Goal: Communication & Community: Answer question/provide support

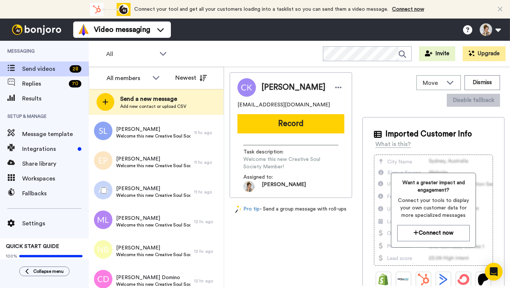
scroll to position [664, 0]
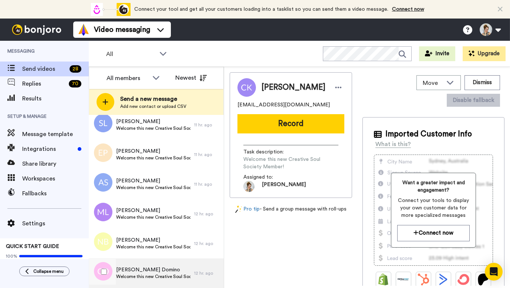
click at [148, 274] on span "Welcome this new Creative Soul Society Member!" at bounding box center [153, 276] width 74 height 6
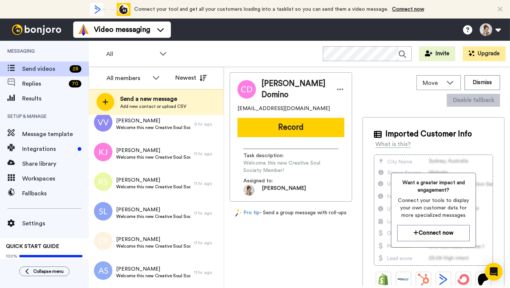
scroll to position [664, 0]
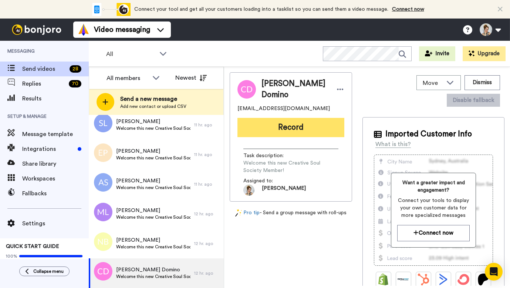
click at [293, 127] on button "Record" at bounding box center [291, 127] width 107 height 19
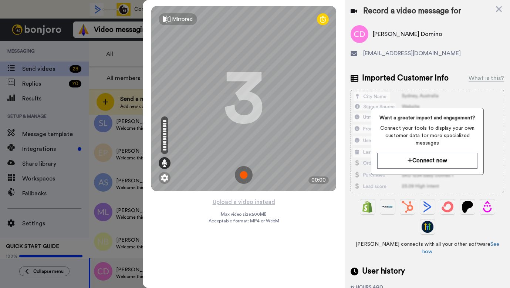
click at [242, 175] on img at bounding box center [244, 175] width 18 height 18
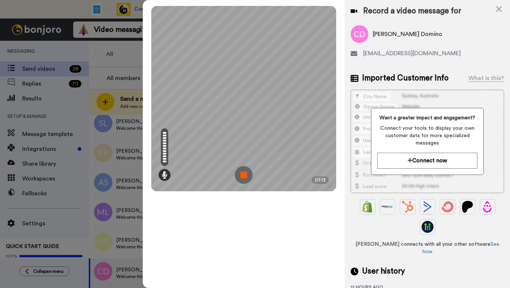
click at [242, 176] on img at bounding box center [244, 175] width 18 height 18
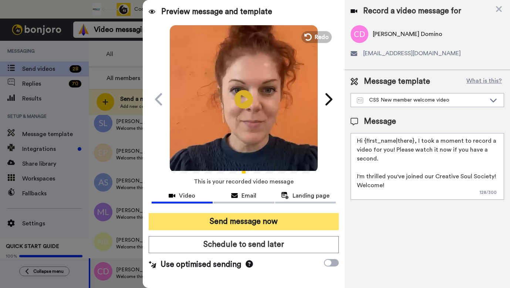
click at [239, 224] on button "Send message now" at bounding box center [244, 221] width 190 height 17
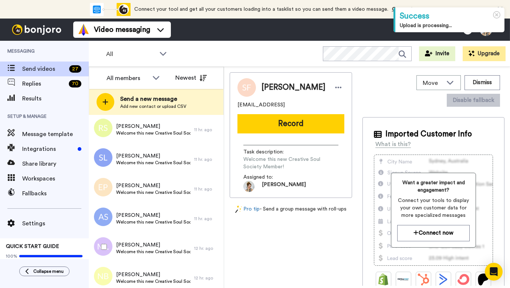
scroll to position [634, 0]
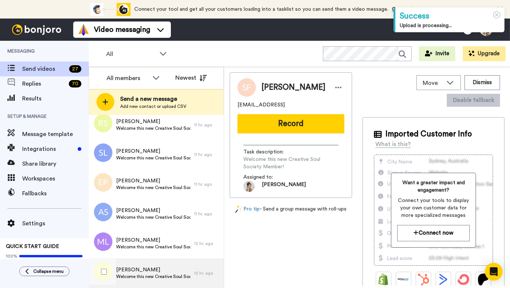
click at [144, 272] on span "Nasseem Berkman" at bounding box center [153, 269] width 74 height 7
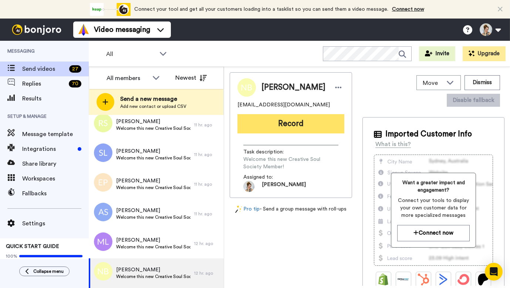
click at [285, 125] on button "Record" at bounding box center [291, 123] width 107 height 19
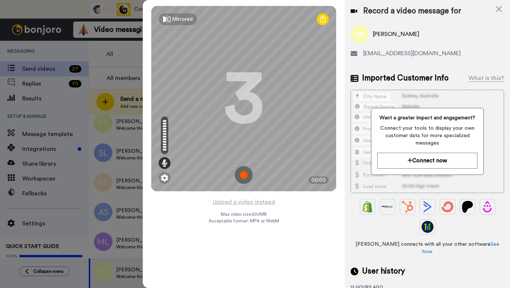
click at [244, 176] on img at bounding box center [244, 175] width 18 height 18
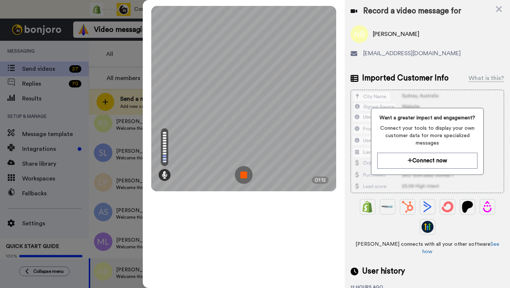
click at [244, 176] on img at bounding box center [244, 175] width 18 height 18
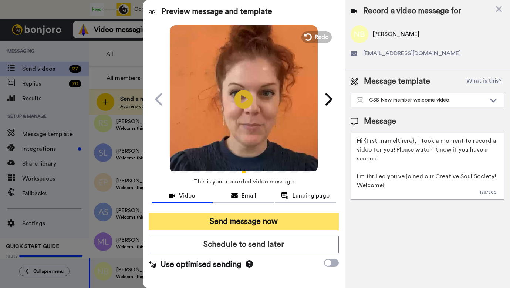
click at [255, 214] on button "Send message now" at bounding box center [244, 221] width 190 height 17
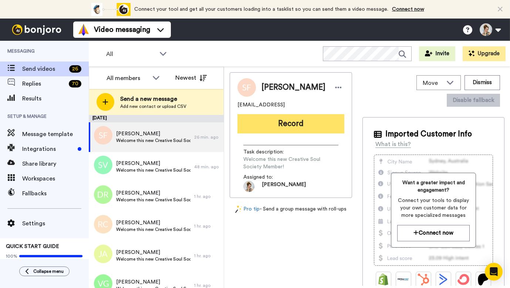
click at [295, 125] on button "Record" at bounding box center [291, 123] width 107 height 19
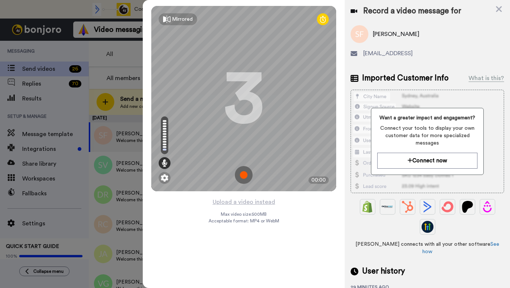
click at [243, 174] on img at bounding box center [244, 175] width 18 height 18
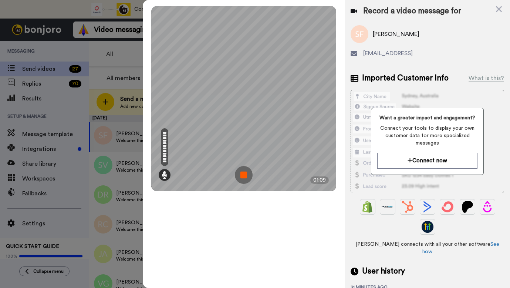
click at [243, 174] on img at bounding box center [244, 175] width 18 height 18
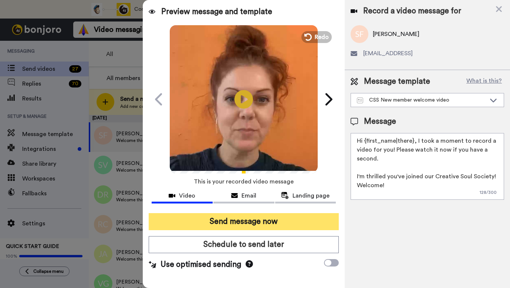
click at [260, 222] on button "Send message now" at bounding box center [244, 221] width 190 height 17
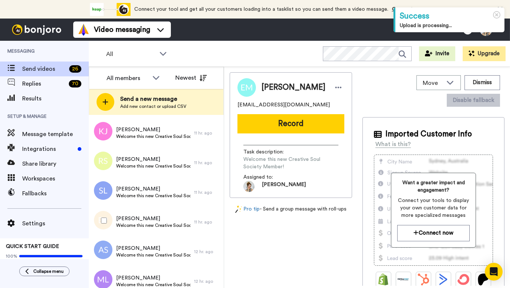
scroll to position [604, 0]
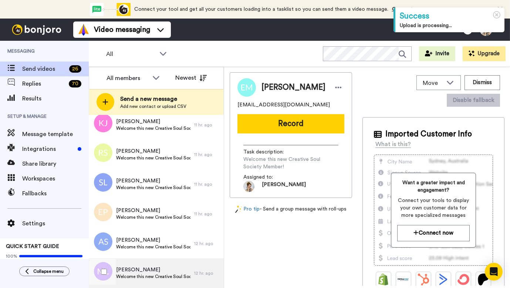
click at [152, 274] on span "Welcome this new Creative Soul Society Member!" at bounding box center [153, 276] width 74 height 6
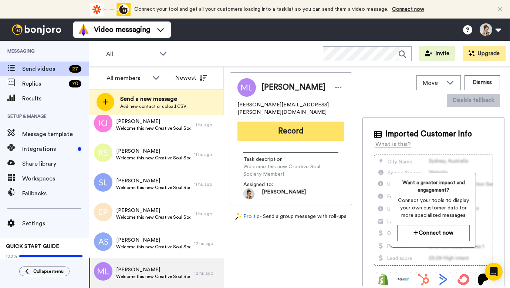
click at [298, 121] on button "Record" at bounding box center [291, 130] width 107 height 19
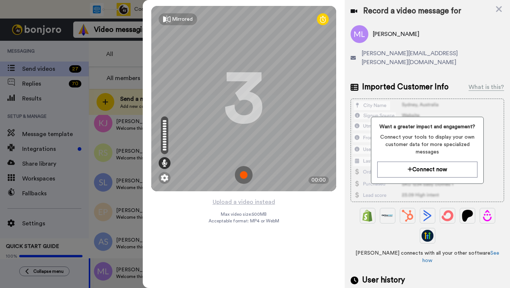
click at [245, 174] on img at bounding box center [244, 175] width 18 height 18
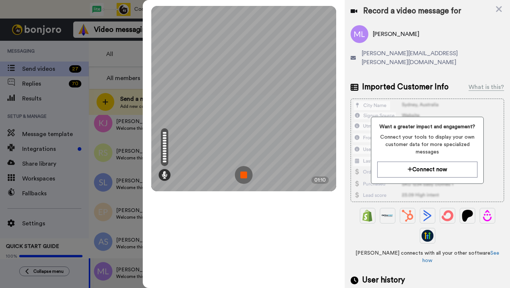
click at [245, 174] on img at bounding box center [244, 175] width 18 height 18
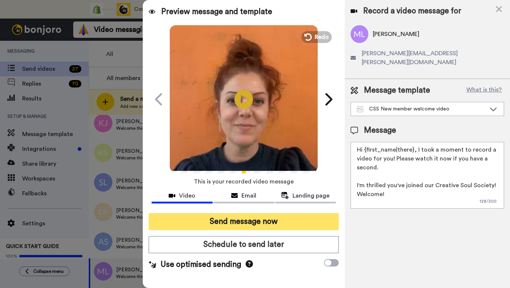
click at [243, 219] on button "Send message now" at bounding box center [244, 221] width 190 height 17
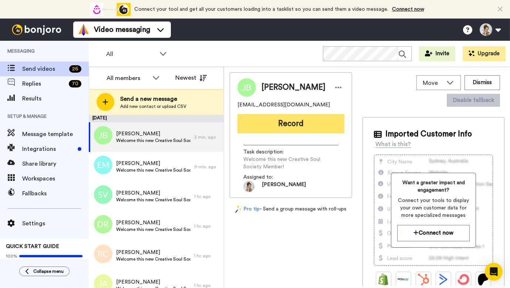
click at [289, 128] on button "Record" at bounding box center [291, 123] width 107 height 19
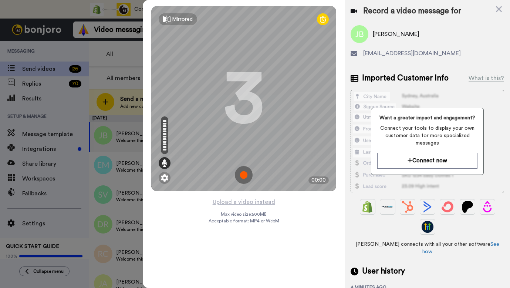
click at [244, 178] on img at bounding box center [244, 175] width 18 height 18
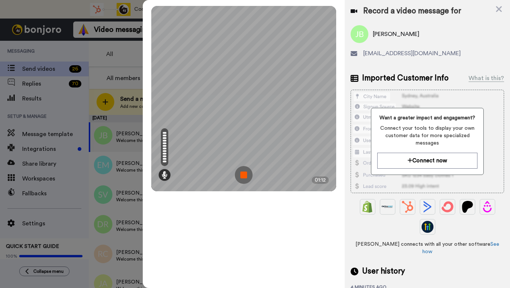
click at [245, 177] on img at bounding box center [244, 175] width 18 height 18
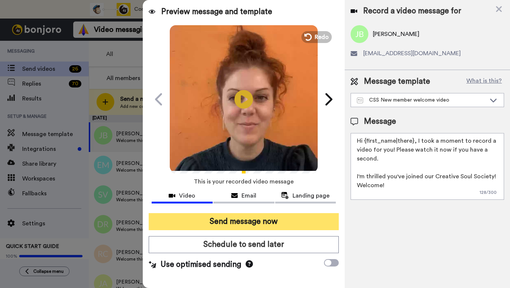
click at [256, 224] on button "Send message now" at bounding box center [244, 221] width 190 height 17
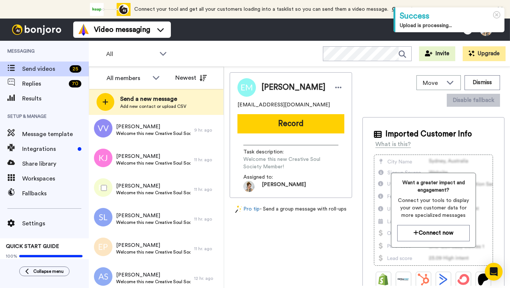
scroll to position [575, 0]
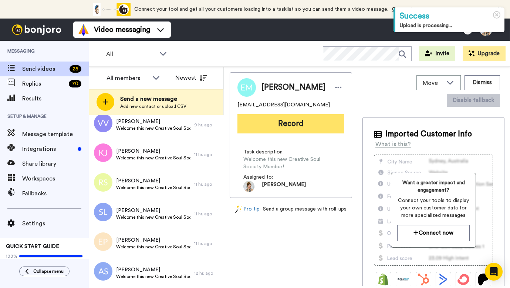
click at [295, 124] on button "Record" at bounding box center [291, 123] width 107 height 19
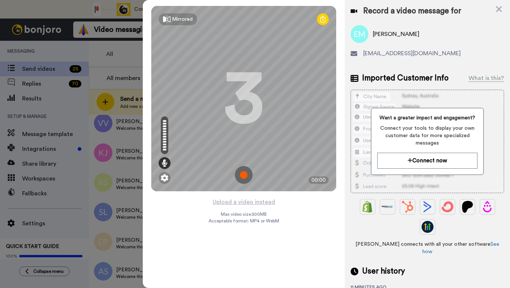
click at [244, 174] on img at bounding box center [244, 175] width 18 height 18
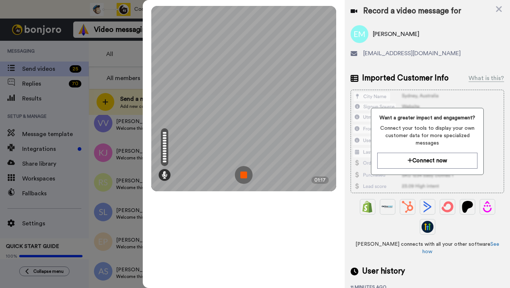
click at [246, 172] on img at bounding box center [244, 175] width 18 height 18
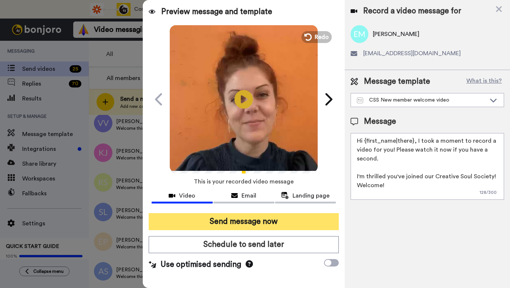
click at [251, 224] on button "Send message now" at bounding box center [244, 221] width 190 height 17
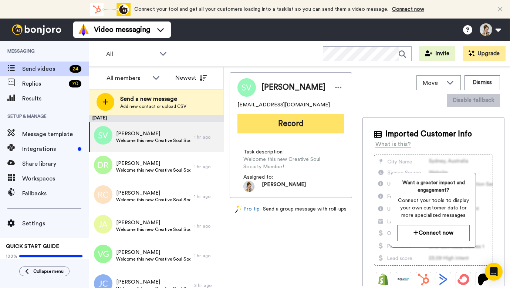
click at [297, 127] on button "Record" at bounding box center [291, 123] width 107 height 19
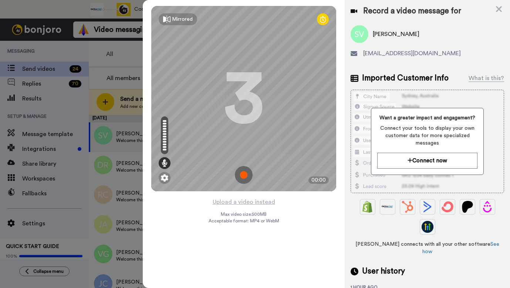
click at [245, 176] on img at bounding box center [244, 175] width 18 height 18
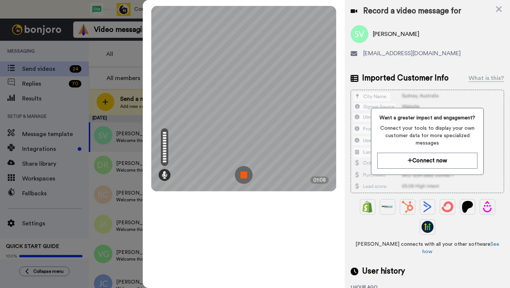
click at [245, 177] on img at bounding box center [244, 175] width 18 height 18
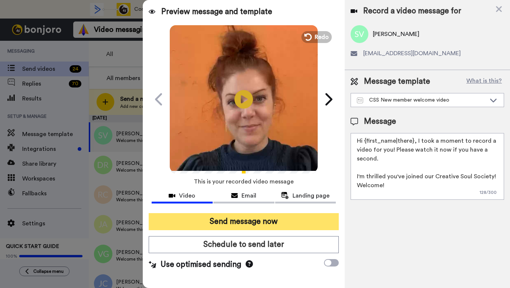
click at [246, 222] on button "Send message now" at bounding box center [244, 221] width 190 height 17
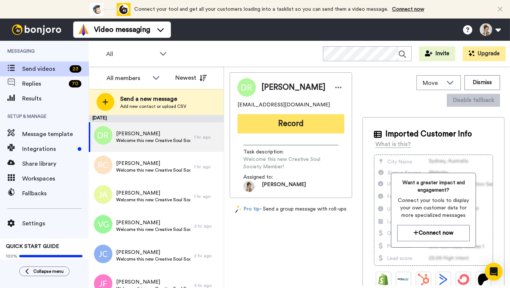
click at [300, 124] on button "Record" at bounding box center [291, 123] width 107 height 19
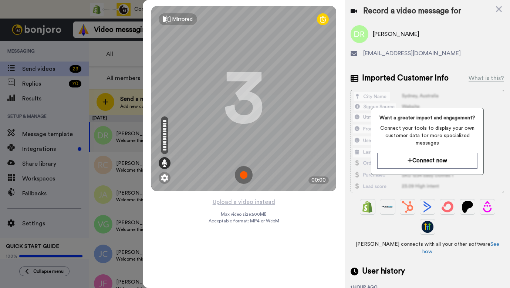
click at [246, 174] on img at bounding box center [244, 175] width 18 height 18
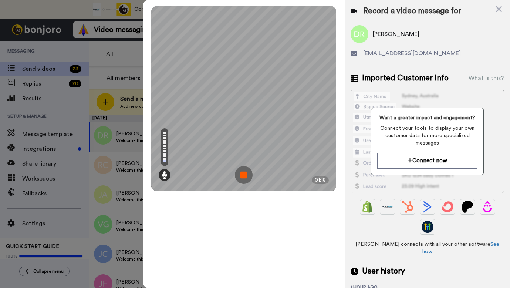
click at [244, 177] on img at bounding box center [244, 175] width 18 height 18
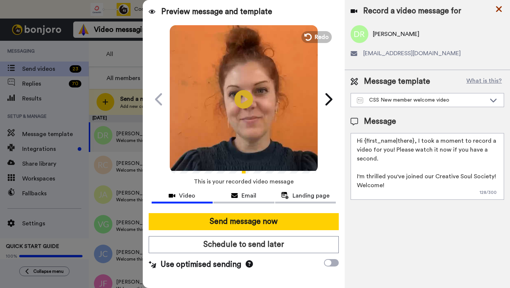
click at [499, 10] on icon at bounding box center [499, 8] width 7 height 9
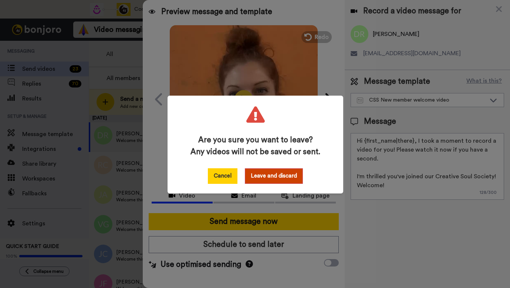
click at [225, 176] on button "Cancel" at bounding box center [223, 176] width 30 height 16
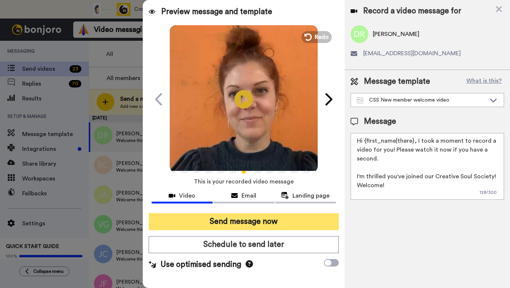
click at [231, 222] on button "Send message now" at bounding box center [244, 221] width 190 height 17
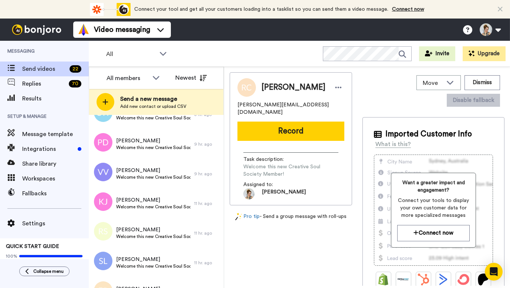
scroll to position [486, 0]
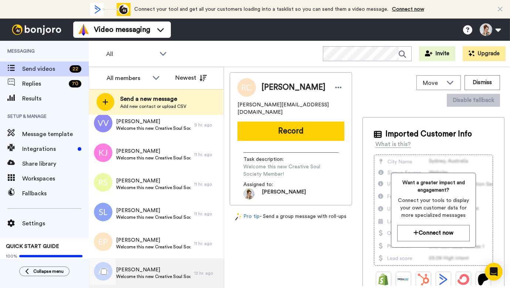
click at [159, 281] on div "[PERSON_NAME] Welcome this new Creative Soul Society Member!" at bounding box center [141, 273] width 105 height 30
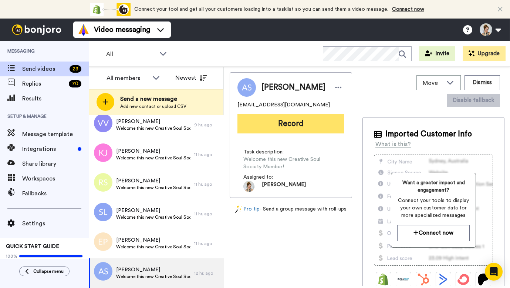
click at [289, 130] on button "Record" at bounding box center [291, 123] width 107 height 19
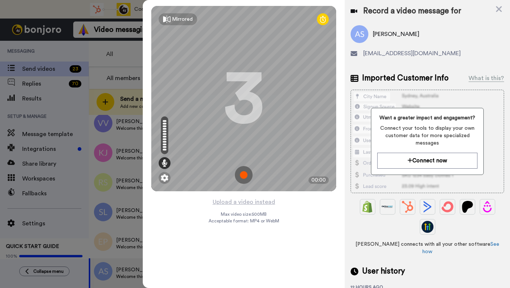
click at [244, 175] on img at bounding box center [244, 175] width 18 height 18
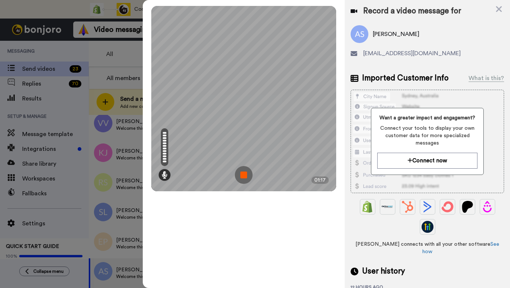
click at [244, 176] on img at bounding box center [244, 175] width 18 height 18
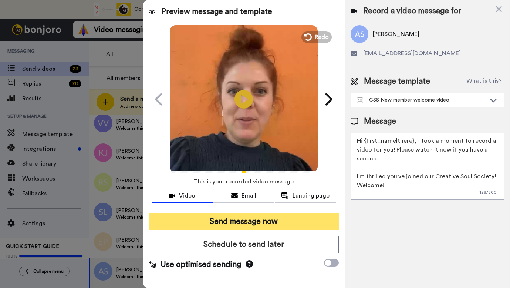
click at [245, 225] on button "Send message now" at bounding box center [244, 221] width 190 height 17
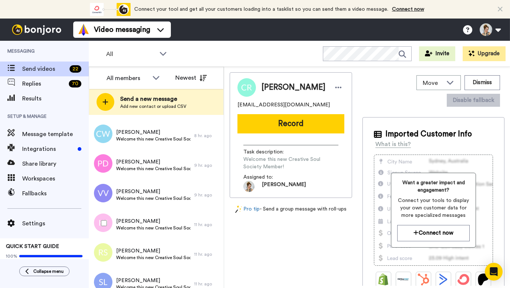
scroll to position [486, 0]
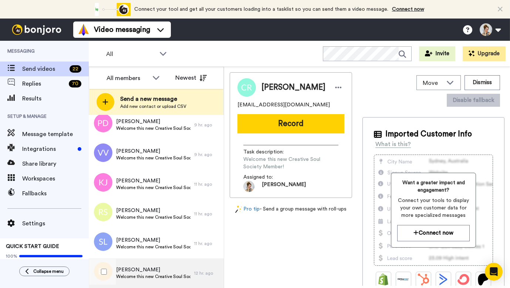
click at [137, 275] on span "Welcome this new Creative Soul Society Member!" at bounding box center [153, 276] width 74 height 6
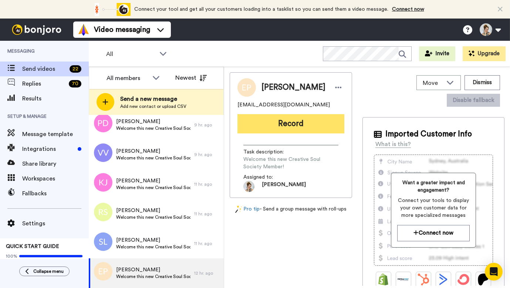
click at [304, 123] on button "Record" at bounding box center [291, 123] width 107 height 19
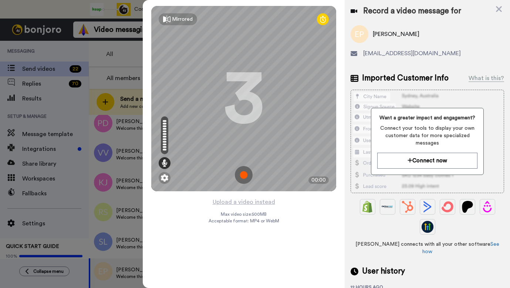
click at [241, 174] on img at bounding box center [244, 175] width 18 height 18
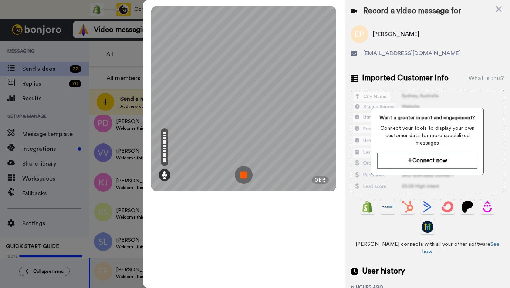
click at [242, 175] on img at bounding box center [244, 175] width 18 height 18
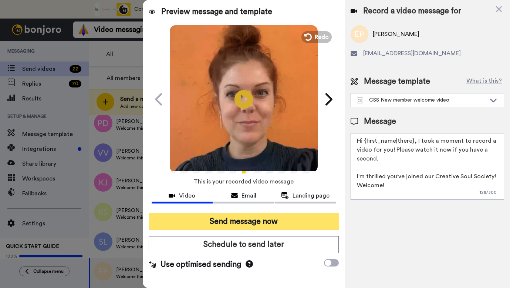
click at [257, 222] on button "Send message now" at bounding box center [244, 221] width 190 height 17
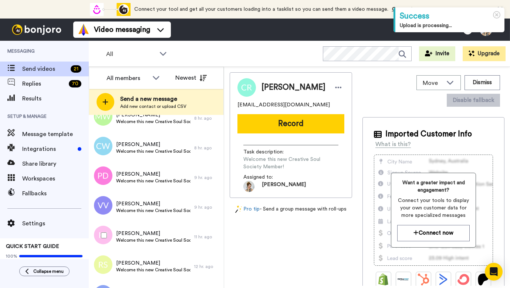
scroll to position [456, 0]
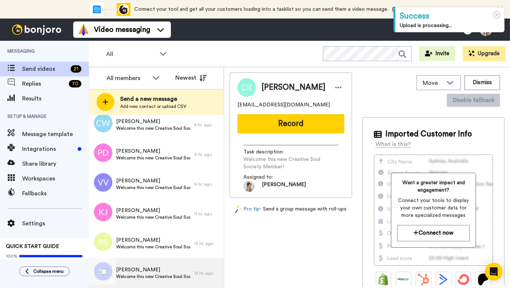
click at [147, 271] on span "[PERSON_NAME]" at bounding box center [153, 269] width 74 height 7
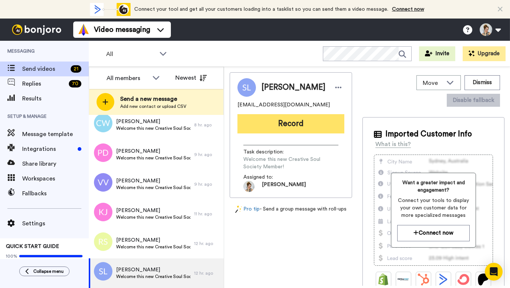
click at [294, 128] on button "Record" at bounding box center [291, 123] width 107 height 19
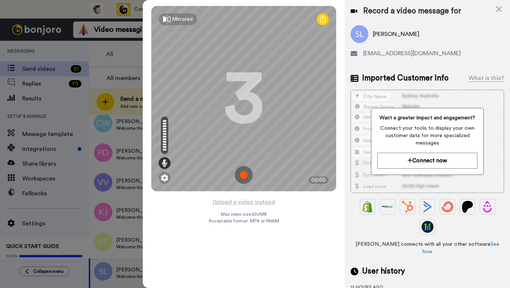
click at [243, 175] on img at bounding box center [244, 175] width 18 height 18
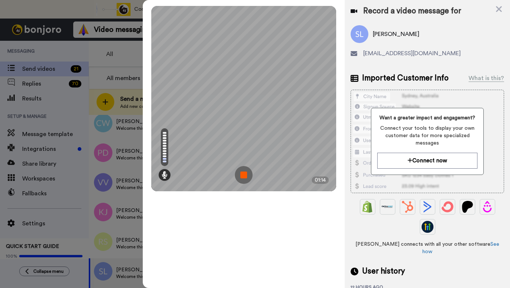
click at [243, 175] on img at bounding box center [244, 175] width 18 height 18
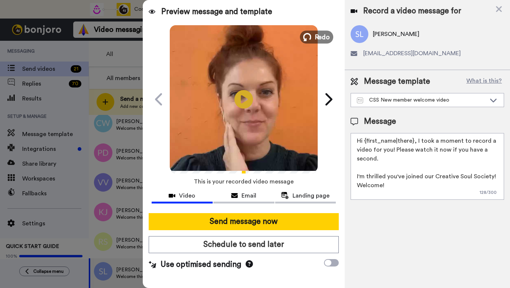
click at [317, 38] on span "Redo" at bounding box center [323, 37] width 16 height 10
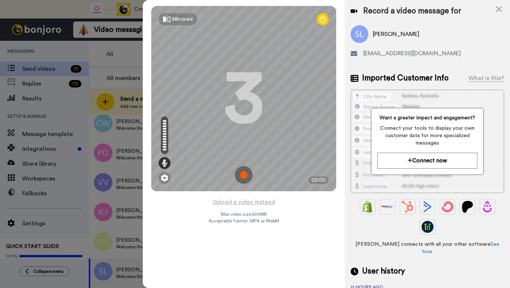
click at [245, 175] on img at bounding box center [244, 175] width 18 height 18
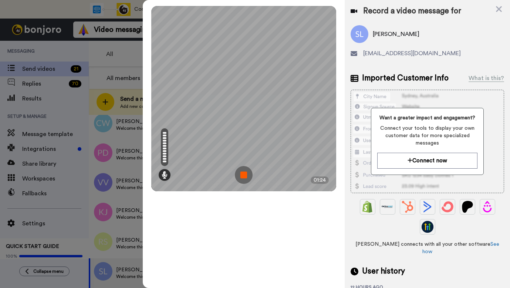
click at [243, 175] on img at bounding box center [244, 175] width 18 height 18
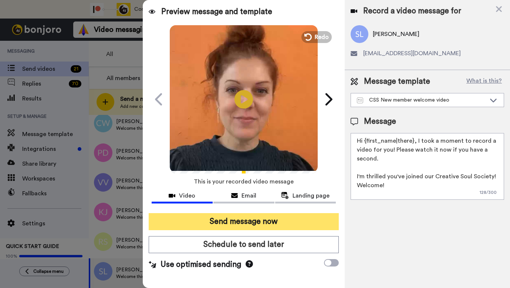
click at [235, 219] on button "Send message now" at bounding box center [244, 221] width 190 height 17
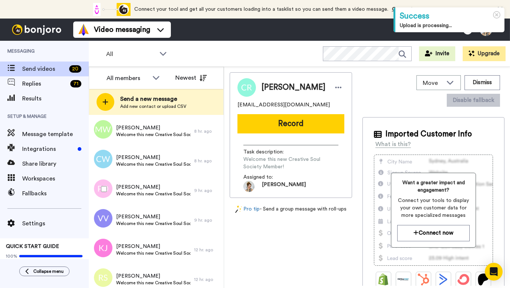
scroll to position [427, 0]
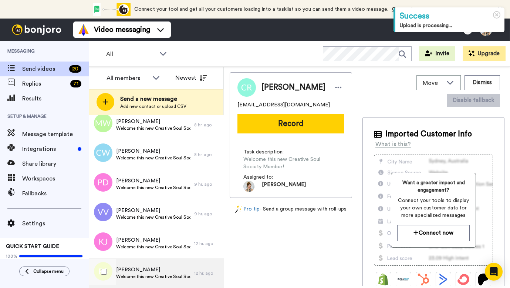
click at [146, 275] on span "Welcome this new Creative Soul Society Member!" at bounding box center [153, 276] width 74 height 6
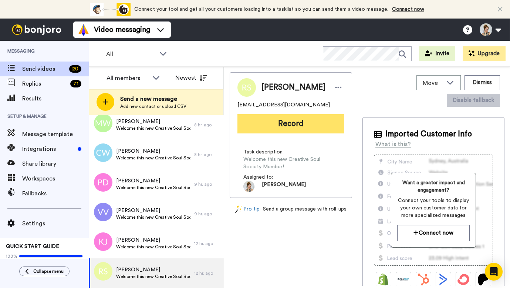
click at [291, 124] on button "Record" at bounding box center [291, 123] width 107 height 19
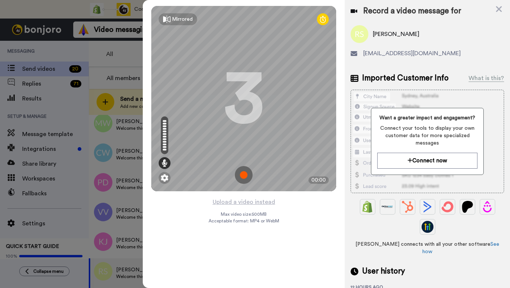
click at [245, 176] on img at bounding box center [244, 175] width 18 height 18
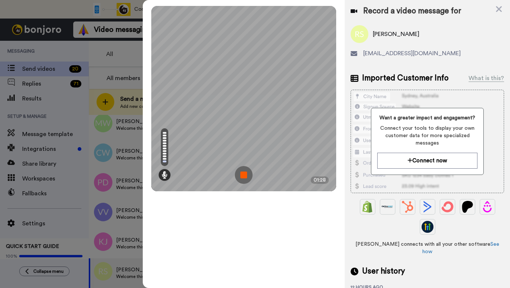
click at [245, 177] on img at bounding box center [244, 175] width 18 height 18
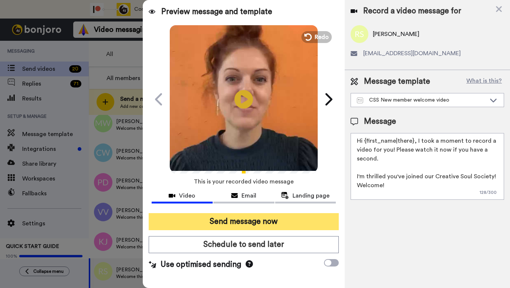
click at [240, 222] on button "Send message now" at bounding box center [244, 221] width 190 height 17
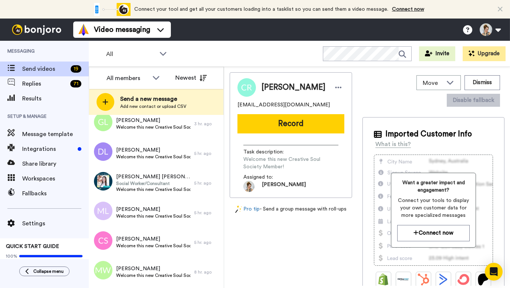
scroll to position [397, 0]
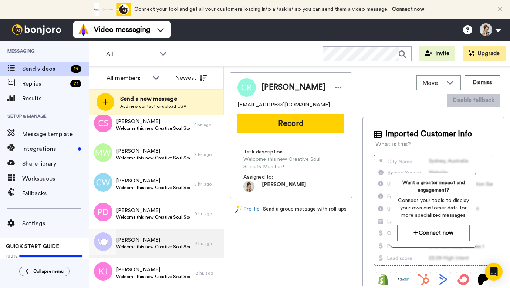
click at [144, 248] on span "Welcome this new Creative Soul Society Member!" at bounding box center [153, 247] width 74 height 6
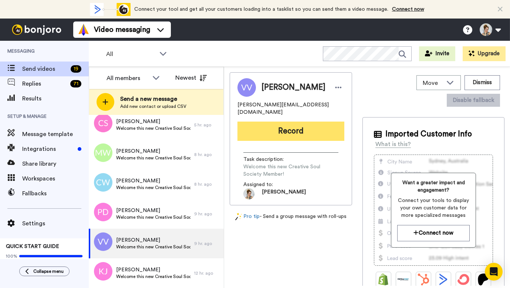
click at [293, 124] on button "Record" at bounding box center [291, 130] width 107 height 19
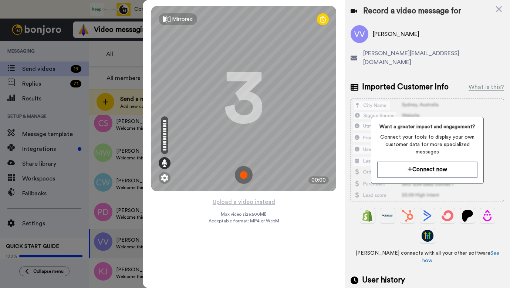
click at [245, 178] on img at bounding box center [244, 175] width 18 height 18
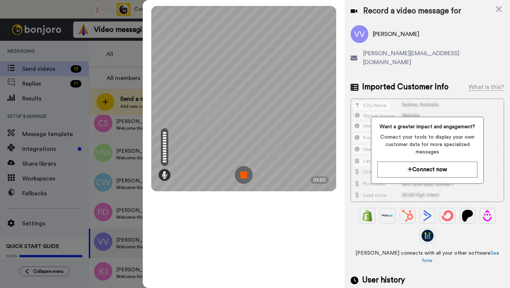
click at [245, 177] on img at bounding box center [244, 175] width 18 height 18
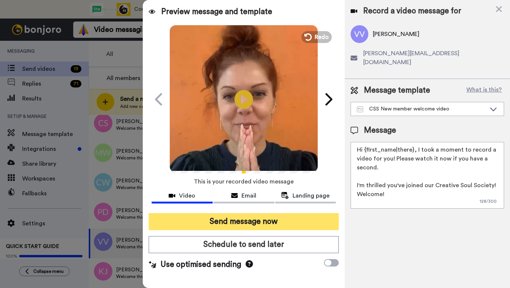
click at [248, 224] on button "Send message now" at bounding box center [244, 221] width 190 height 17
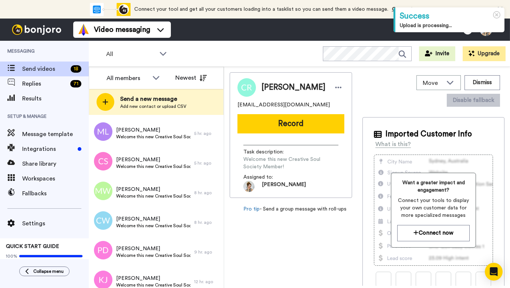
scroll to position [368, 0]
